Goal: Task Accomplishment & Management: Manage account settings

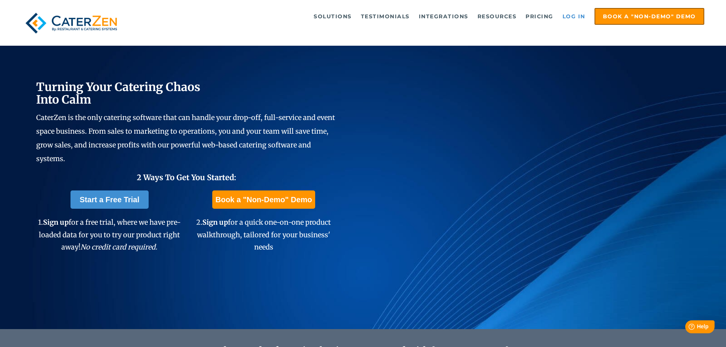
click at [580, 14] on link "Log in" at bounding box center [574, 16] width 30 height 15
click at [569, 19] on link "Log in" at bounding box center [574, 16] width 30 height 15
